Goal: Task Accomplishment & Management: Manage account settings

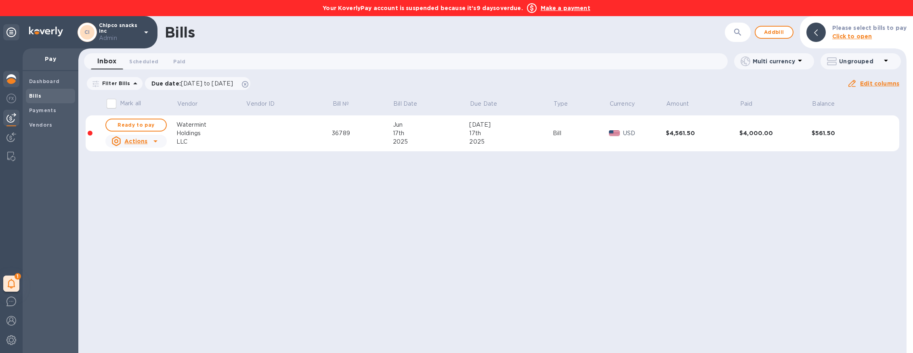
click at [13, 79] on img at bounding box center [11, 79] width 10 height 10
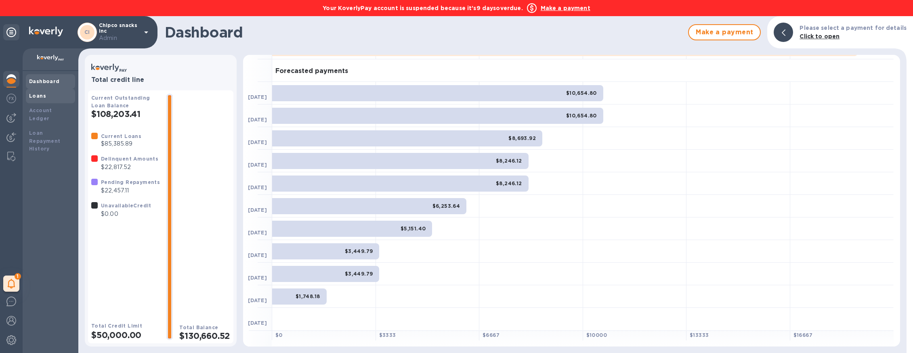
click at [51, 97] on div "Loans" at bounding box center [50, 96] width 43 height 8
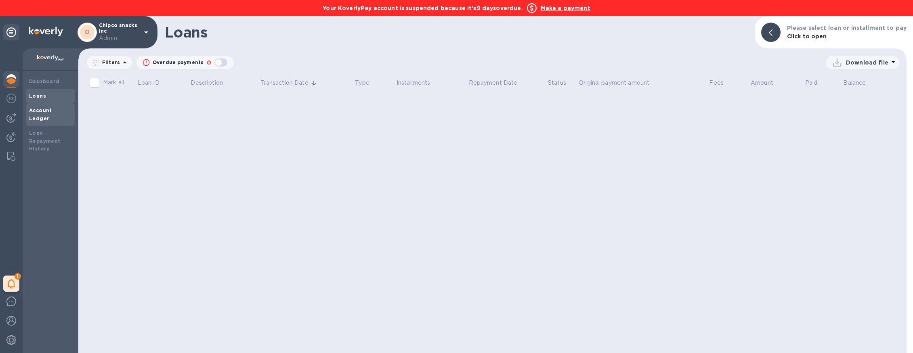
click at [52, 111] on b "Account Ledger" at bounding box center [40, 114] width 23 height 14
